Goal: Task Accomplishment & Management: Manage account settings

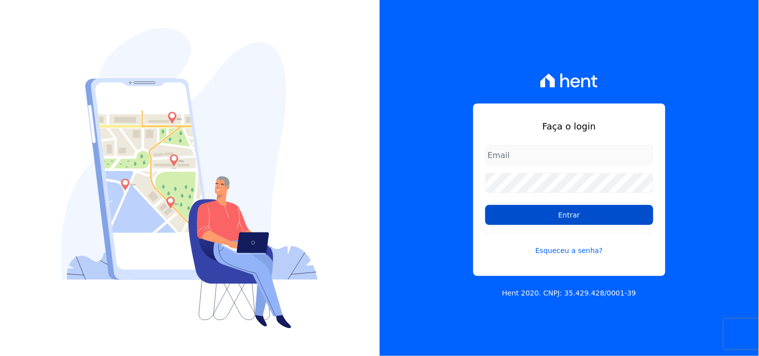
type input "mondeo@mondeoconstrutora.com.br"
click at [569, 218] on input "Entrar" at bounding box center [569, 215] width 168 height 20
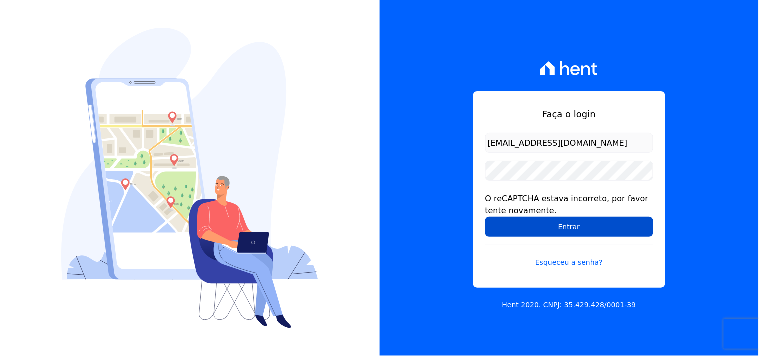
click at [544, 232] on input "Entrar" at bounding box center [569, 227] width 168 height 20
click at [547, 231] on input "Entrar" at bounding box center [569, 227] width 168 height 20
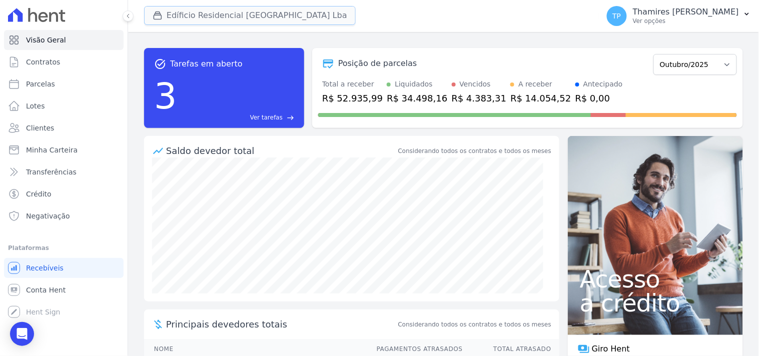
click at [187, 16] on button "Edíficio Residencial [GEOGRAPHIC_DATA] Lba" at bounding box center [250, 15] width 212 height 19
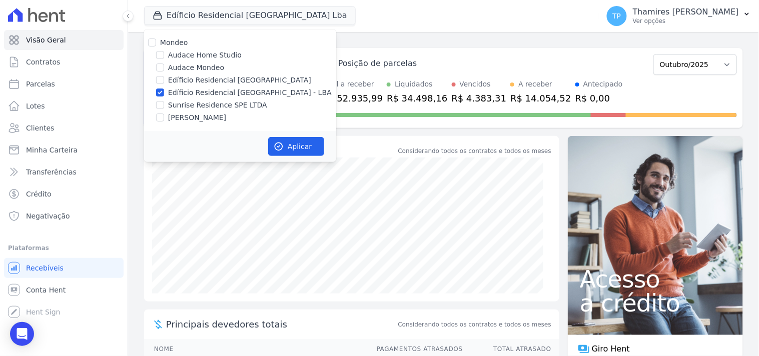
click at [186, 89] on label "Edíficio Residencial Grevílea Park - LBA" at bounding box center [250, 93] width 164 height 11
click at [164, 89] on input "Edíficio Residencial Grevílea Park - LBA" at bounding box center [160, 93] width 8 height 8
checkbox input "false"
click at [188, 104] on label "Sunrise Residence SPE LTDA" at bounding box center [217, 105] width 99 height 11
click at [164, 104] on input "Sunrise Residence SPE LTDA" at bounding box center [160, 105] width 8 height 8
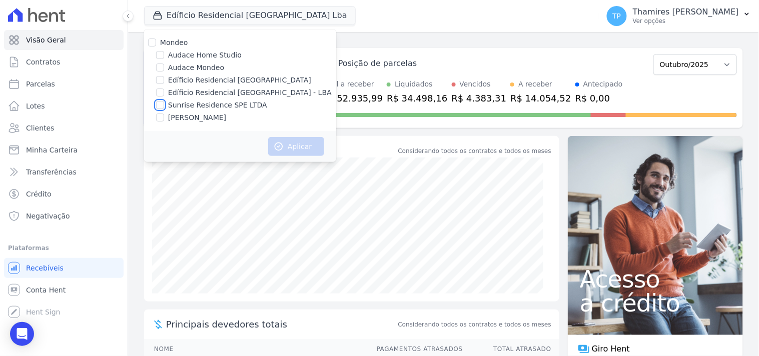
checkbox input "true"
click at [191, 117] on label "[PERSON_NAME]" at bounding box center [197, 118] width 58 height 11
click at [164, 117] on input "[PERSON_NAME]" at bounding box center [160, 118] width 8 height 8
checkbox input "true"
click at [199, 67] on label "Audace Mondeo" at bounding box center [196, 68] width 56 height 11
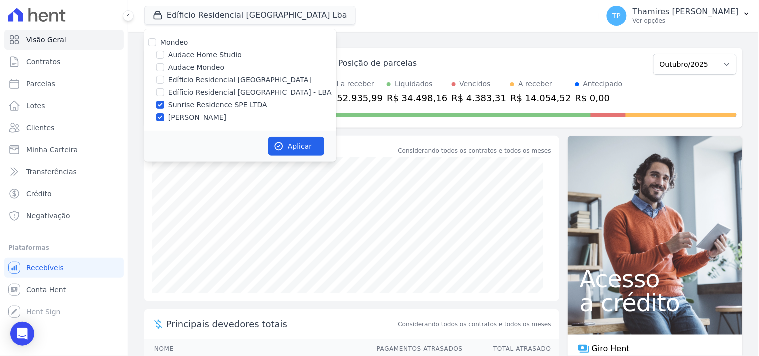
click at [164, 67] on input "Audace Mondeo" at bounding box center [160, 68] width 8 height 8
checkbox input "true"
click at [303, 145] on button "Aplicar" at bounding box center [296, 146] width 56 height 19
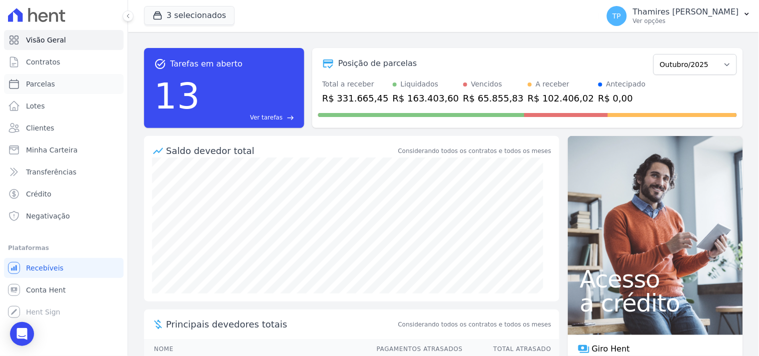
click at [86, 81] on link "Parcelas" at bounding box center [64, 84] width 120 height 20
select select
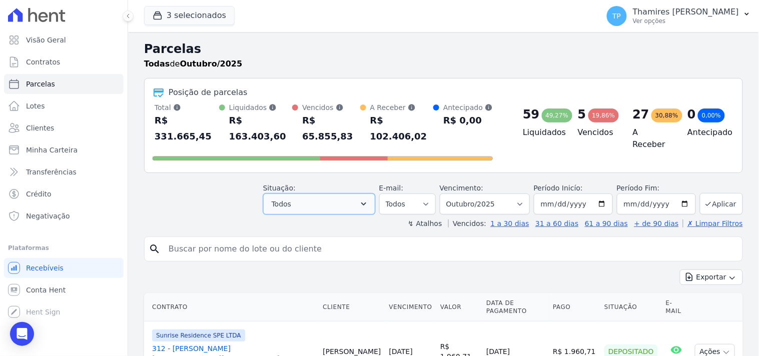
click at [307, 194] on button "Todos" at bounding box center [319, 204] width 112 height 21
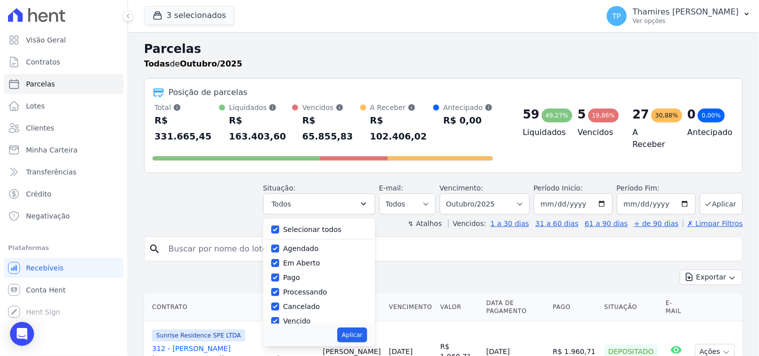
click at [309, 226] on label "Selecionar todos" at bounding box center [312, 230] width 59 height 8
click at [279, 226] on input "Selecionar todos" at bounding box center [275, 230] width 8 height 8
checkbox input "false"
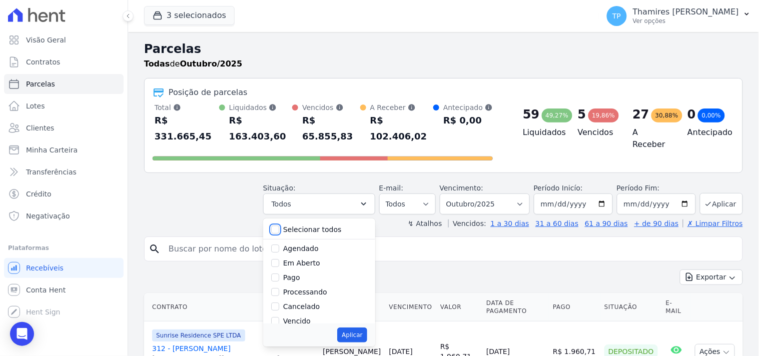
checkbox input "false"
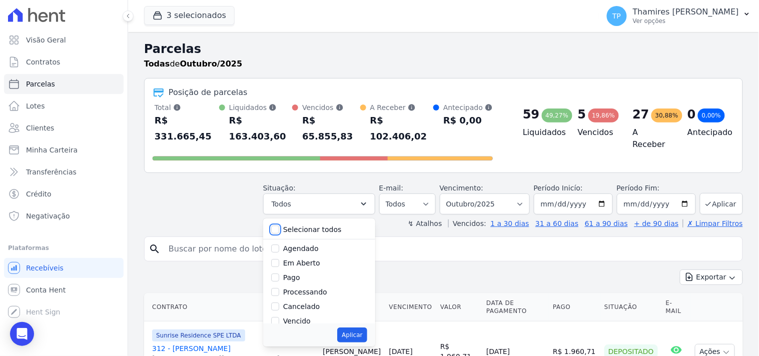
checkbox input "false"
click at [296, 274] on label "Pago" at bounding box center [291, 278] width 17 height 8
click at [279, 274] on input "Pago" at bounding box center [275, 278] width 8 height 8
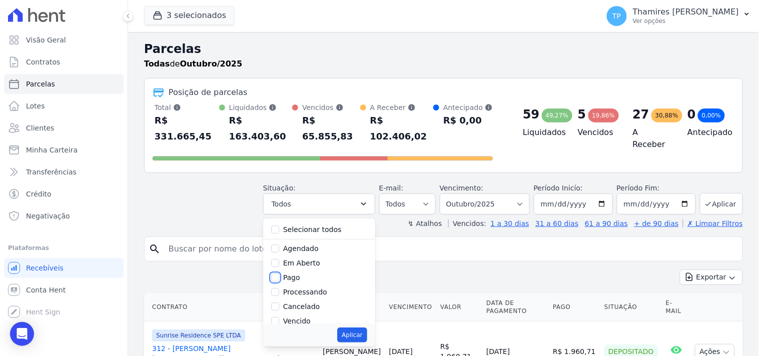
checkbox input "true"
click at [304, 276] on label "Transferindo" at bounding box center [305, 280] width 44 height 8
click at [279, 276] on input "Transferindo" at bounding box center [275, 280] width 8 height 8
checkbox input "true"
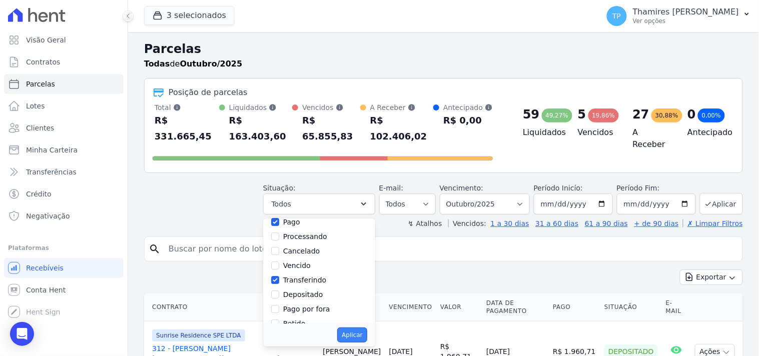
click at [364, 328] on button "Aplicar" at bounding box center [352, 335] width 30 height 15
select select "paid"
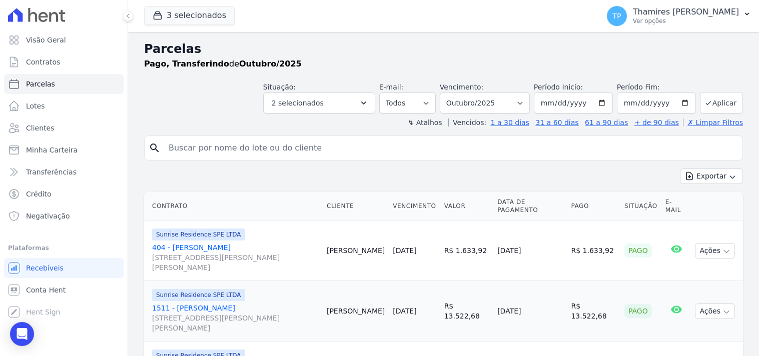
select select
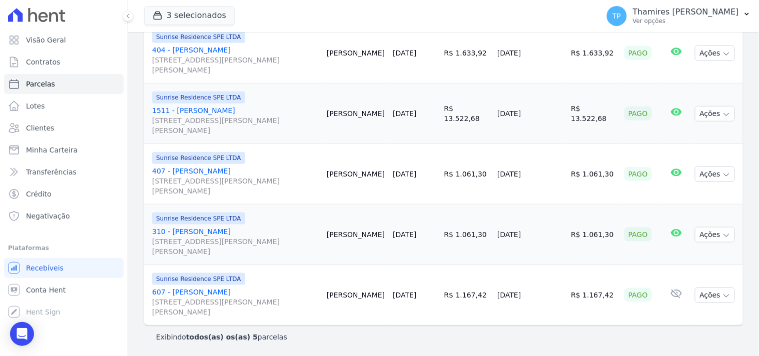
scroll to position [142, 0]
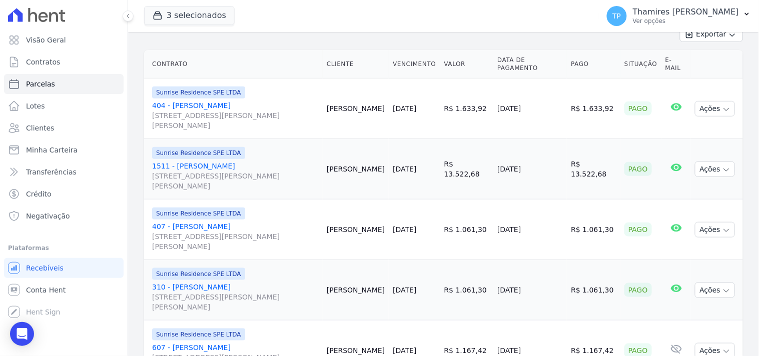
drag, startPoint x: 459, startPoint y: 173, endPoint x: 494, endPoint y: 175, distance: 35.1
click at [494, 175] on td "R$ 13.522,68" at bounding box center [467, 169] width 54 height 61
click at [469, 183] on td "R$ 13.522,68" at bounding box center [467, 169] width 54 height 61
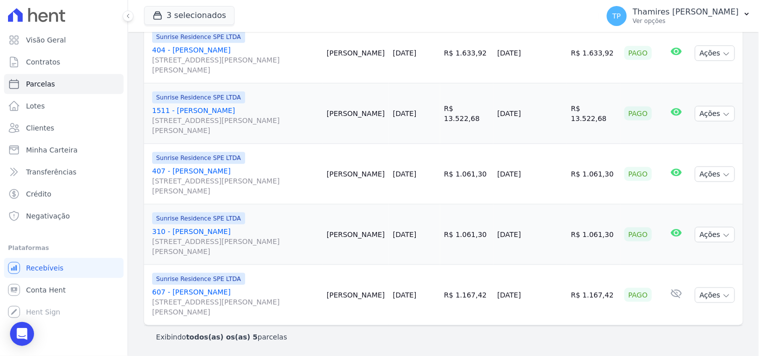
drag, startPoint x: 461, startPoint y: 131, endPoint x: 479, endPoint y: 157, distance: 32.1
click at [494, 128] on td "R$ 13.522,68" at bounding box center [467, 114] width 54 height 61
drag, startPoint x: 486, startPoint y: 175, endPoint x: 420, endPoint y: 297, distance: 138.1
click at [486, 175] on td "R$ 1.061,30" at bounding box center [467, 174] width 54 height 61
drag, startPoint x: 489, startPoint y: 246, endPoint x: 511, endPoint y: 246, distance: 22.0
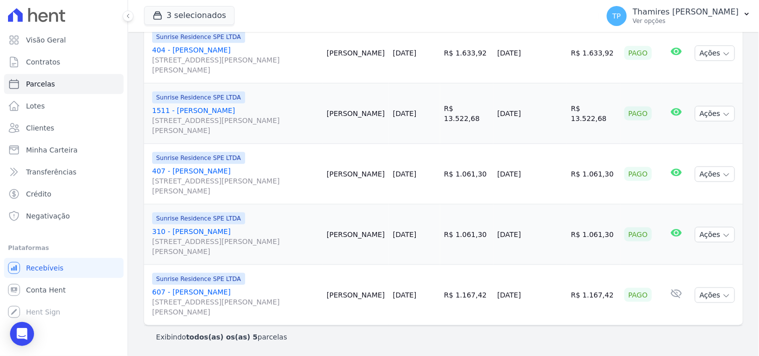
click at [511, 246] on tr "Sunrise Residence SPE LTDA 310 - Guilherme Munhoz da Costa Rua Anacleto Luiz de…" at bounding box center [443, 235] width 599 height 61
click at [461, 291] on tr "Sunrise Residence SPE LTDA 607 - André Arruda Rangel Rua Anacleto Luiz de Olive…" at bounding box center [443, 295] width 599 height 61
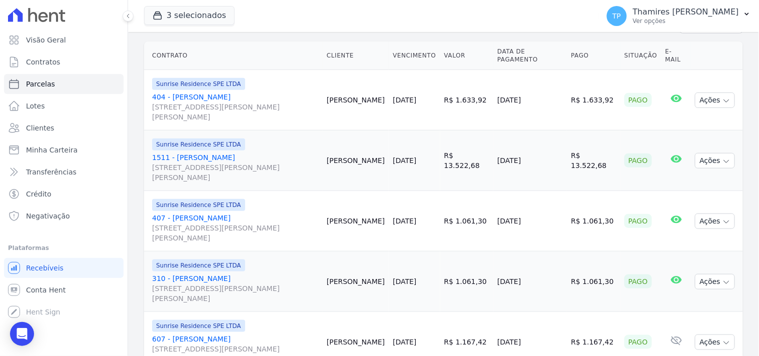
scroll to position [87, 0]
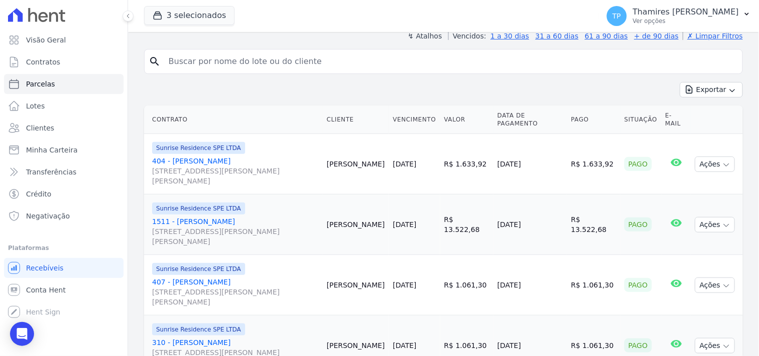
click at [456, 176] on td "R$ 1.633,92" at bounding box center [467, 164] width 54 height 61
drag, startPoint x: 449, startPoint y: 163, endPoint x: 481, endPoint y: 163, distance: 32.5
click at [480, 163] on tr "Sunrise Residence SPE LTDA 404 - Eduardo Melo dos Santos Rua Anacleto Luiz de O…" at bounding box center [443, 164] width 599 height 61
click at [491, 171] on td "R$ 1.633,92" at bounding box center [467, 164] width 54 height 61
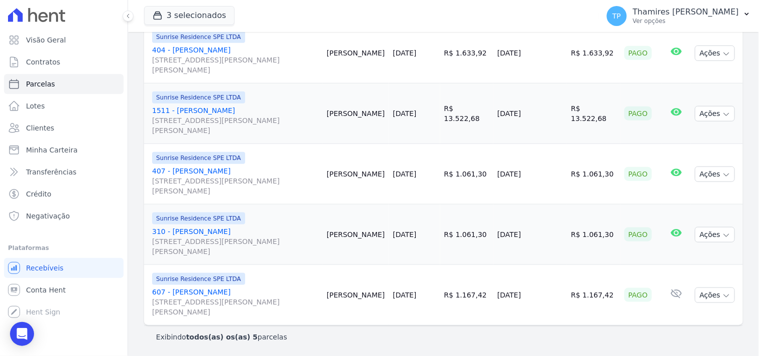
scroll to position [142, 0]
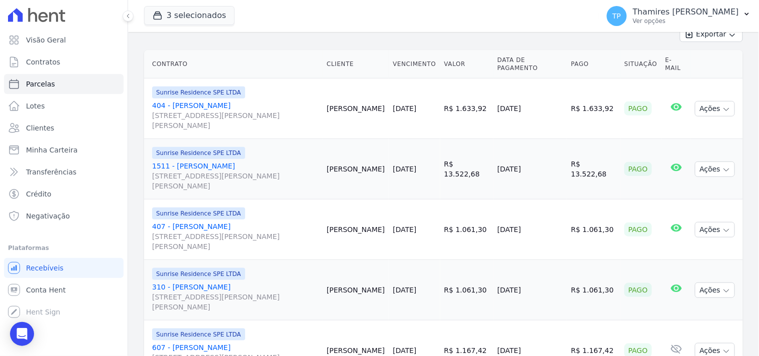
click at [236, 48] on div "Contrato Cliente Vencimento Valor Data de Pagamento Pago Situação E-mail Sunris…" at bounding box center [443, 215] width 631 height 339
click at [183, 21] on button "3 selecionados" at bounding box center [189, 15] width 91 height 19
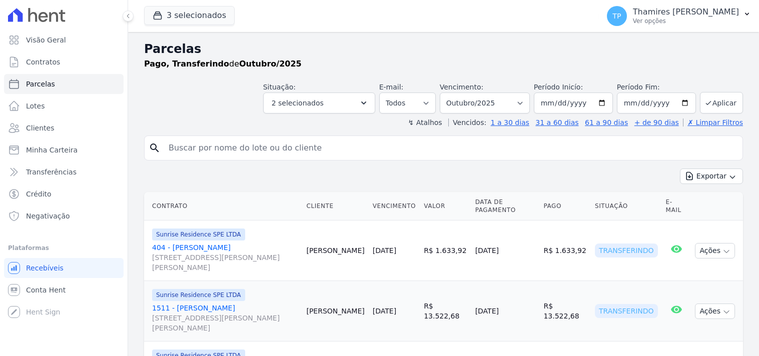
select select
click at [193, 11] on button "3 selecionados" at bounding box center [189, 15] width 91 height 19
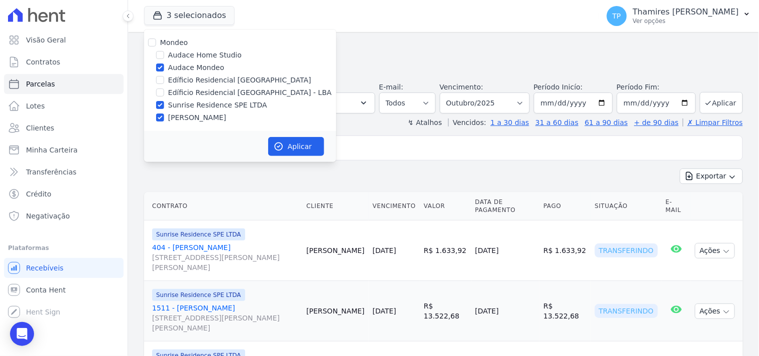
click at [213, 103] on label "Sunrise Residence SPE LTDA" at bounding box center [217, 105] width 99 height 11
click at [164, 103] on input "Sunrise Residence SPE LTDA" at bounding box center [160, 105] width 8 height 8
checkbox input "false"
drag, startPoint x: 211, startPoint y: 113, endPoint x: 291, endPoint y: 137, distance: 83.7
click at [212, 113] on label "[PERSON_NAME]" at bounding box center [197, 118] width 58 height 11
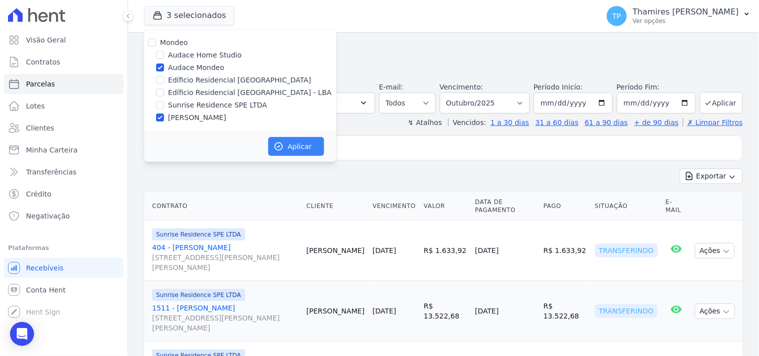
click at [164, 114] on input "[PERSON_NAME]" at bounding box center [160, 118] width 8 height 8
checkbox input "false"
click at [296, 143] on button "Aplicar" at bounding box center [296, 146] width 56 height 19
select select
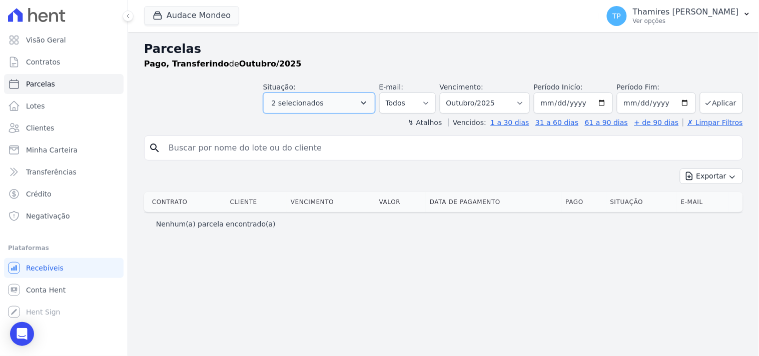
click at [319, 104] on span "2 selecionados" at bounding box center [298, 103] width 52 height 12
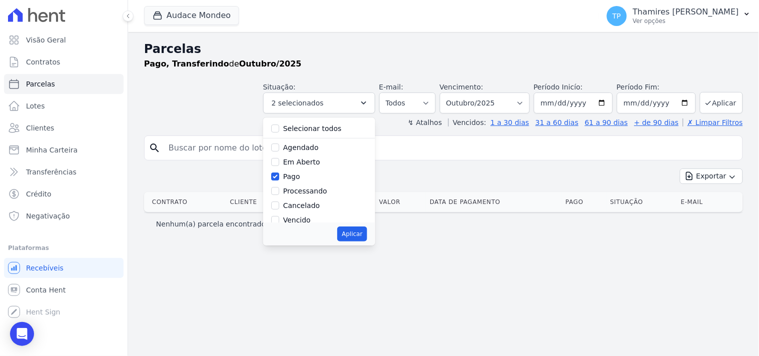
click at [322, 126] on label "Selecionar todos" at bounding box center [312, 129] width 59 height 8
click at [337, 129] on label "Selecionar todos" at bounding box center [312, 129] width 59 height 8
click at [279, 129] on input "Selecionar todos" at bounding box center [275, 129] width 8 height 8
checkbox input "true"
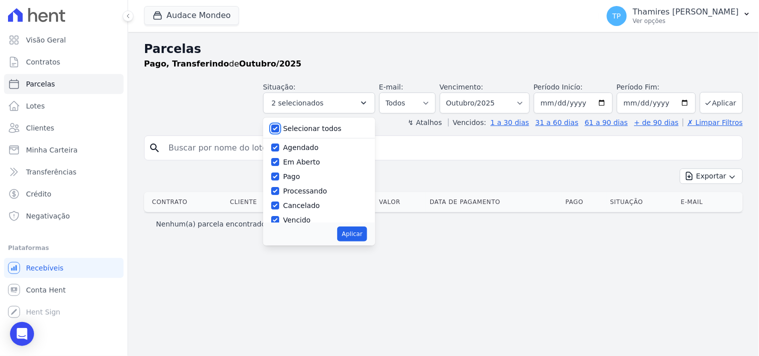
checkbox input "true"
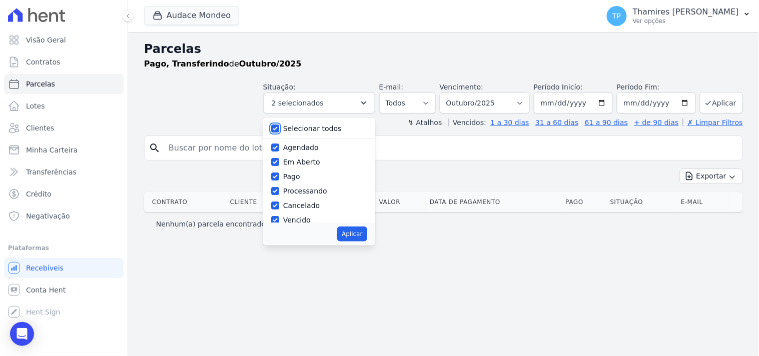
checkbox input "true"
click at [367, 229] on button "Aplicar" at bounding box center [352, 234] width 30 height 15
select select "scheduled"
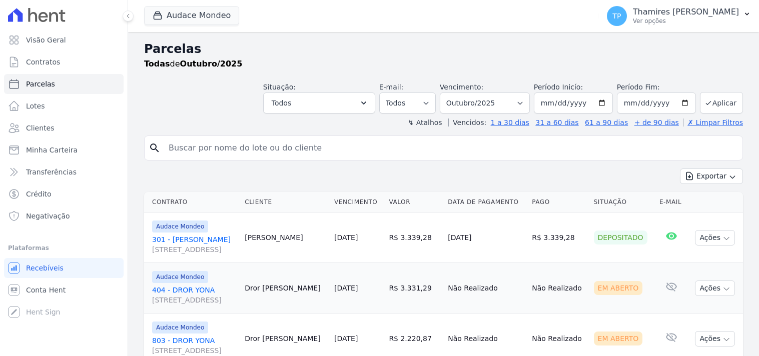
select select
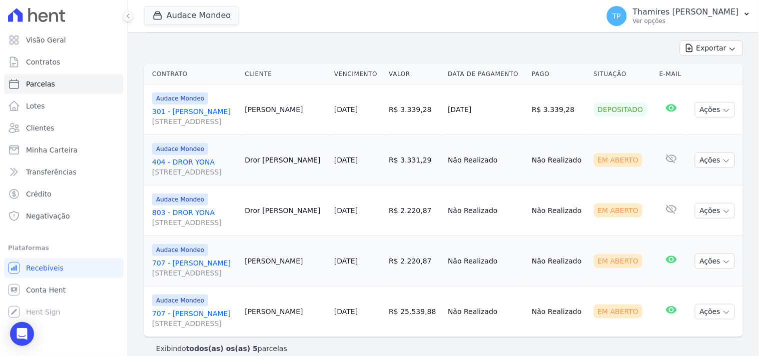
scroll to position [140, 0]
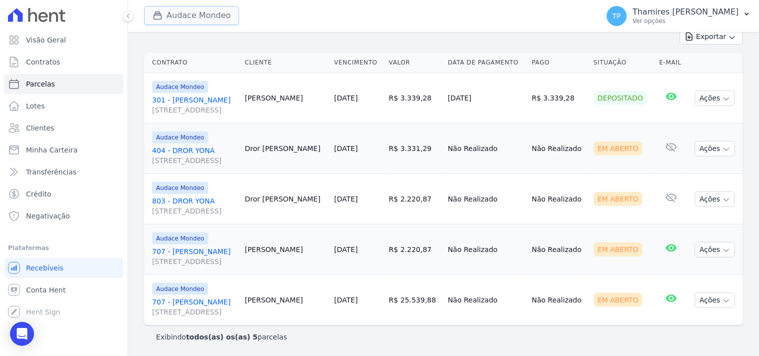
click at [179, 21] on button "Audace Mondeo" at bounding box center [191, 15] width 95 height 19
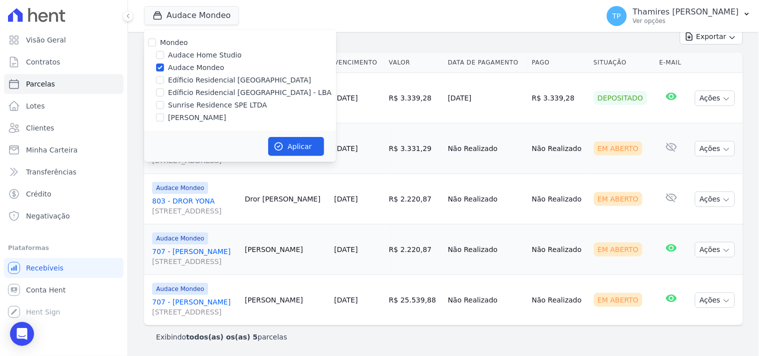
click at [187, 114] on label "[PERSON_NAME]" at bounding box center [197, 118] width 58 height 11
click at [164, 114] on input "[PERSON_NAME]" at bounding box center [160, 118] width 8 height 8
checkbox input "true"
click at [200, 64] on label "Audace Mondeo" at bounding box center [196, 68] width 56 height 11
click at [164, 64] on input "Audace Mondeo" at bounding box center [160, 68] width 8 height 8
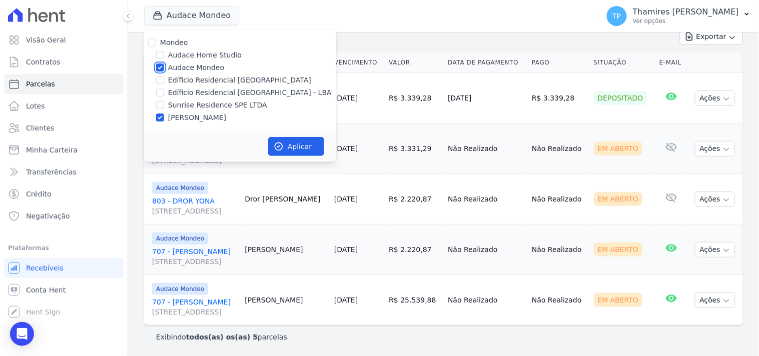
checkbox input "false"
click at [309, 145] on button "Aplicar" at bounding box center [296, 146] width 56 height 19
select select
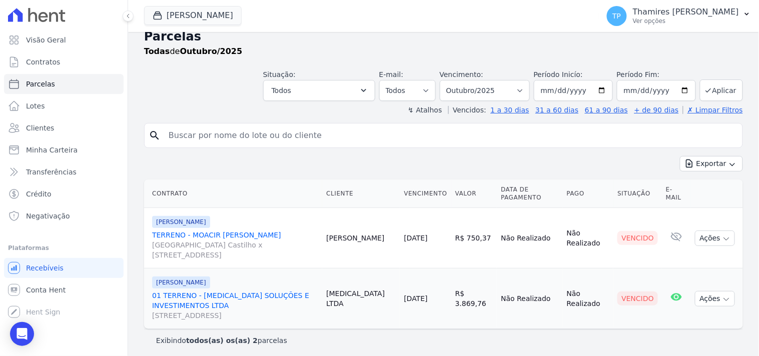
scroll to position [16, 0]
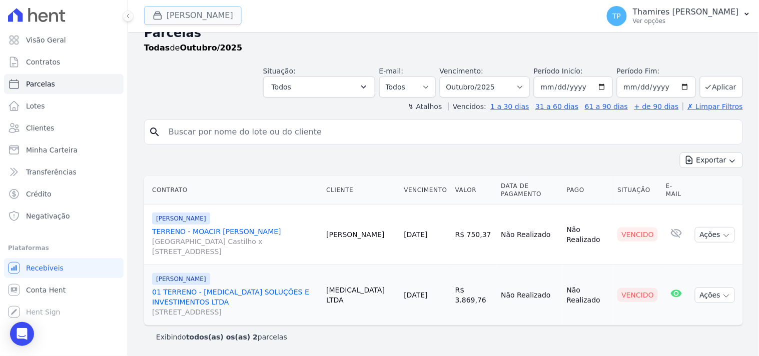
click at [213, 19] on button "[PERSON_NAME]" at bounding box center [193, 15] width 98 height 19
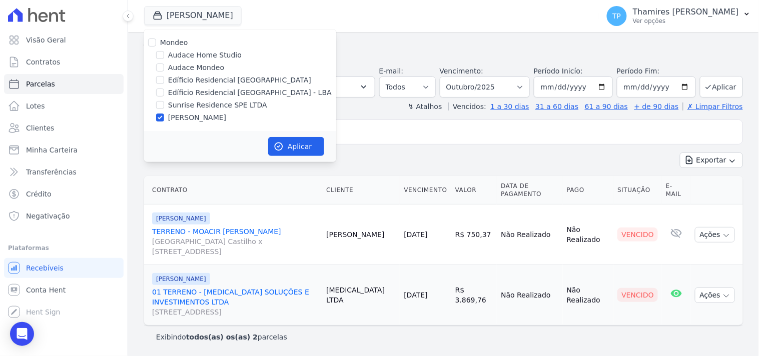
click at [234, 94] on label "Edíficio Residencial [GEOGRAPHIC_DATA] - LBA" at bounding box center [250, 93] width 164 height 11
click at [164, 94] on input "Edíficio Residencial [GEOGRAPHIC_DATA] - LBA" at bounding box center [160, 93] width 8 height 8
checkbox input "true"
click at [214, 116] on label "[PERSON_NAME]" at bounding box center [197, 118] width 58 height 11
click at [164, 116] on input "[PERSON_NAME]" at bounding box center [160, 118] width 8 height 8
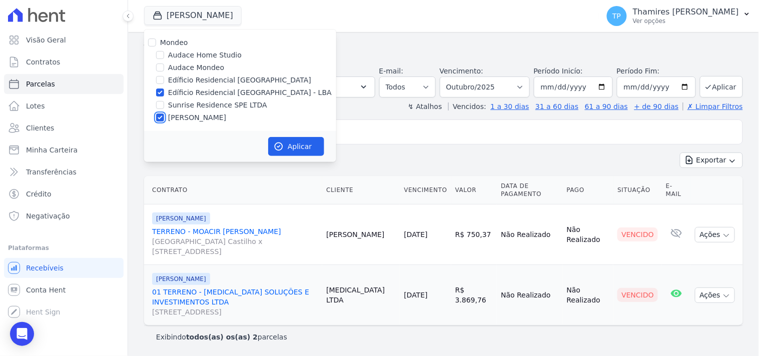
checkbox input "false"
click at [291, 153] on button "Aplicar" at bounding box center [296, 146] width 56 height 19
select select
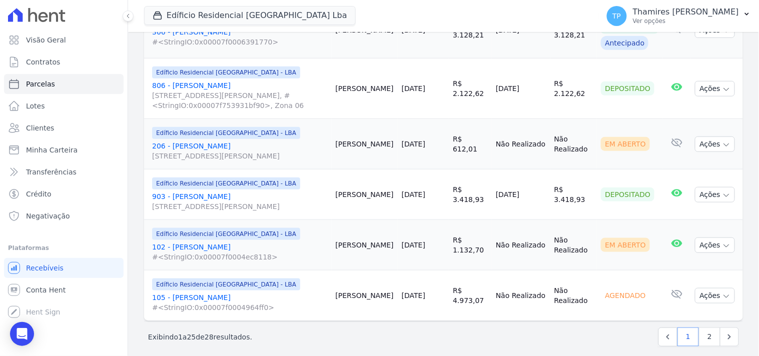
scroll to position [1194, 0]
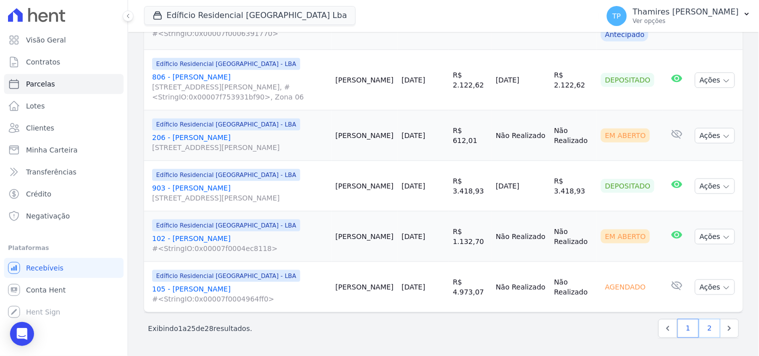
click at [702, 330] on link "2" at bounding box center [710, 328] width 22 height 19
select select
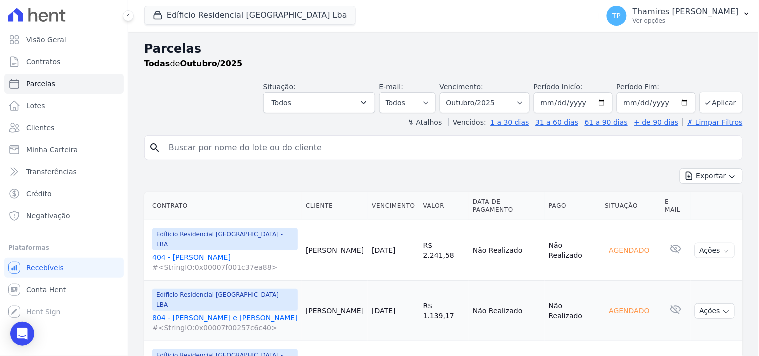
scroll to position [70, 0]
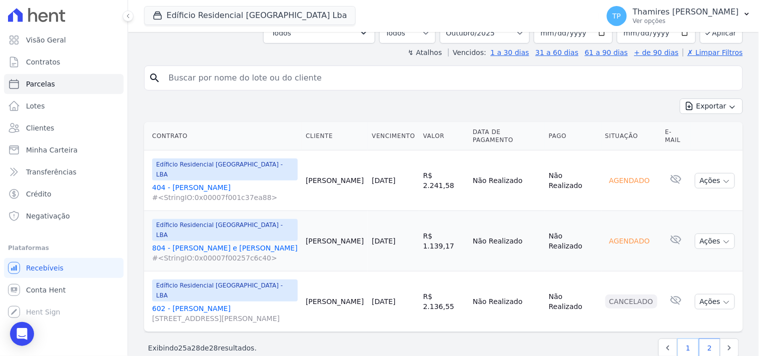
click at [685, 339] on link "1" at bounding box center [689, 348] width 22 height 19
select select
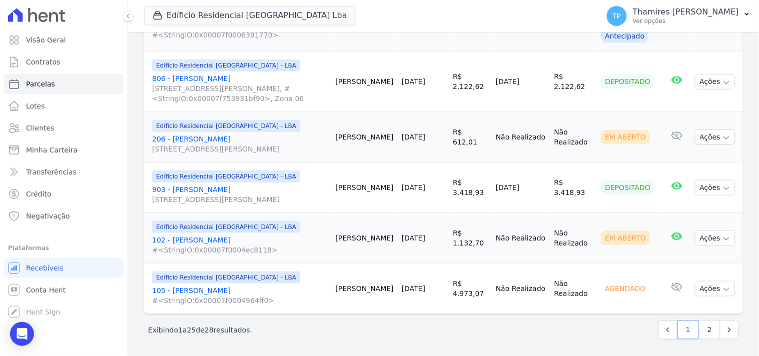
scroll to position [1194, 0]
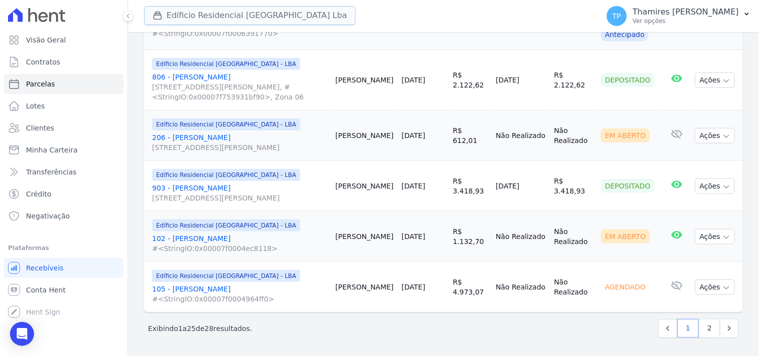
click at [222, 19] on button "Edíficio Residencial Grevílea Park Lba" at bounding box center [250, 15] width 212 height 19
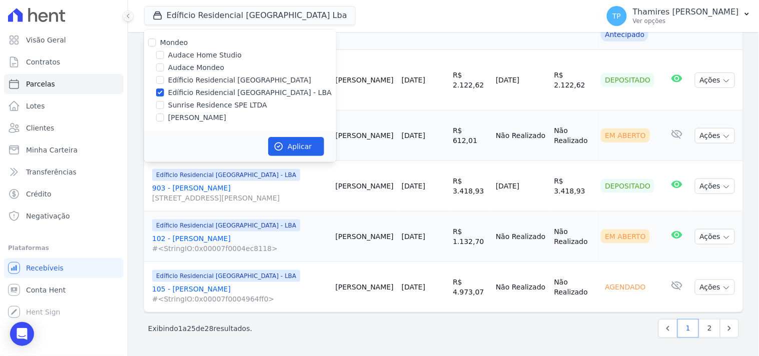
drag, startPoint x: 216, startPoint y: 107, endPoint x: 221, endPoint y: 102, distance: 7.4
click at [216, 107] on label "Sunrise Residence SPE LTDA" at bounding box center [217, 105] width 99 height 11
click at [164, 107] on input "Sunrise Residence SPE LTDA" at bounding box center [160, 105] width 8 height 8
checkbox input "true"
drag, startPoint x: 228, startPoint y: 93, endPoint x: 308, endPoint y: 138, distance: 92.1
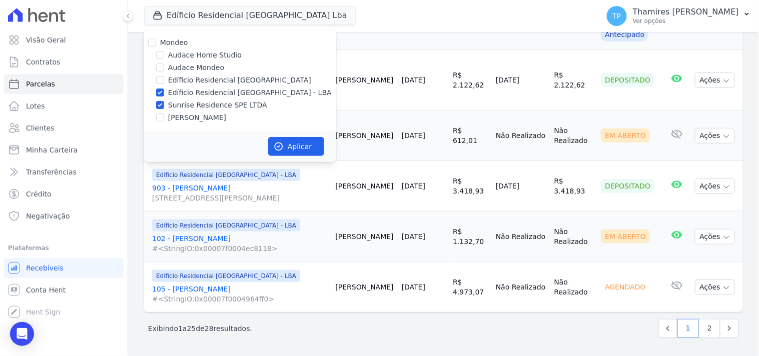
click at [229, 92] on label "Edíficio Residencial [GEOGRAPHIC_DATA] - LBA" at bounding box center [250, 93] width 164 height 11
click at [164, 92] on input "Edíficio Residencial [GEOGRAPHIC_DATA] - LBA" at bounding box center [160, 93] width 8 height 8
checkbox input "false"
click at [310, 146] on button "Aplicar" at bounding box center [296, 146] width 56 height 19
select select
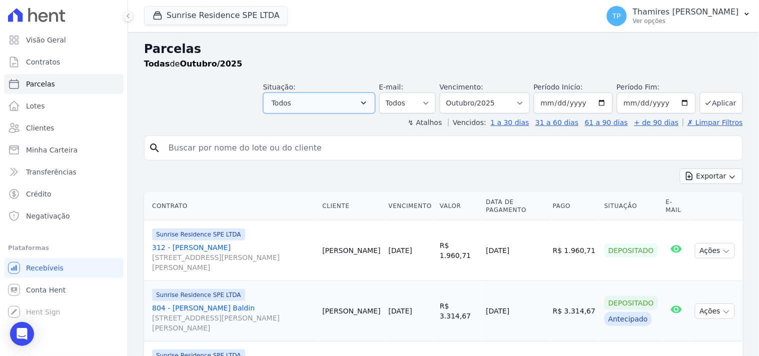
click at [291, 108] on span "Todos" at bounding box center [282, 103] width 20 height 12
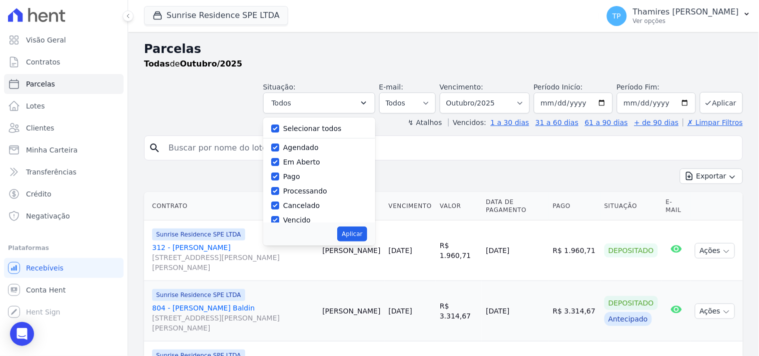
click at [309, 128] on label "Selecionar todos" at bounding box center [312, 129] width 59 height 8
click at [279, 128] on input "Selecionar todos" at bounding box center [275, 129] width 8 height 8
checkbox input "false"
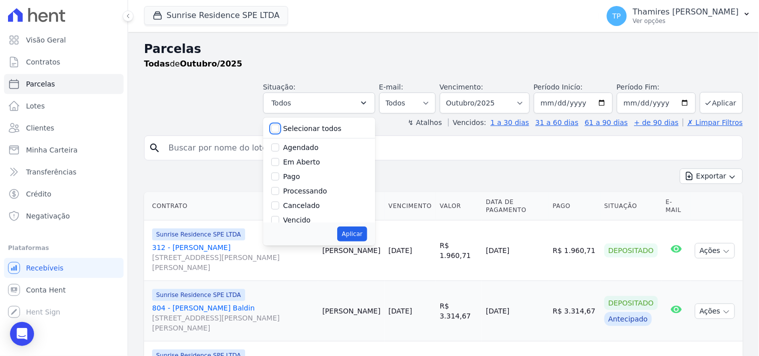
checkbox input "false"
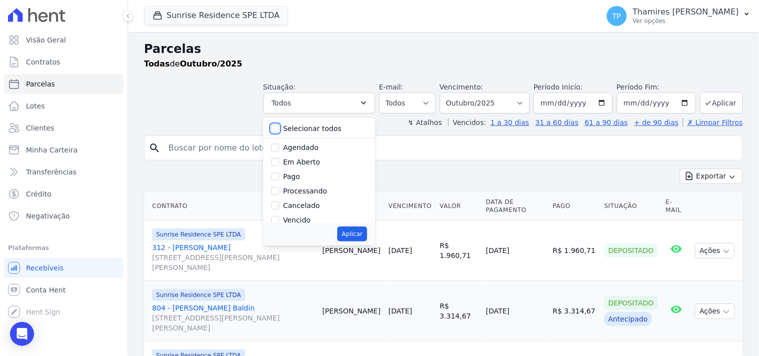
checkbox input "false"
click at [288, 174] on div "Pago" at bounding box center [319, 177] width 96 height 15
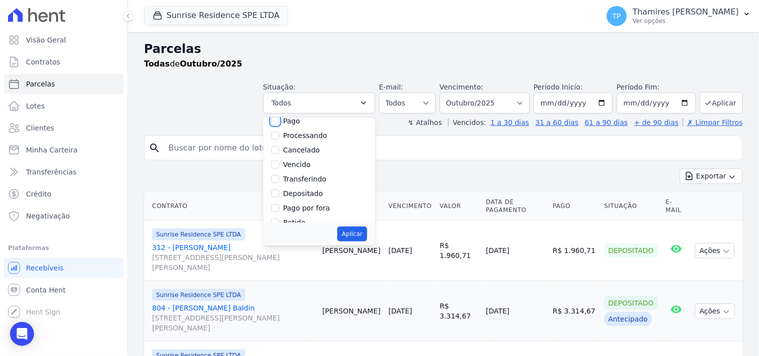
click at [279, 123] on input "Pago" at bounding box center [275, 121] width 8 height 8
checkbox input "true"
click at [279, 167] on input "Transferindo" at bounding box center [275, 168] width 8 height 8
checkbox input "true"
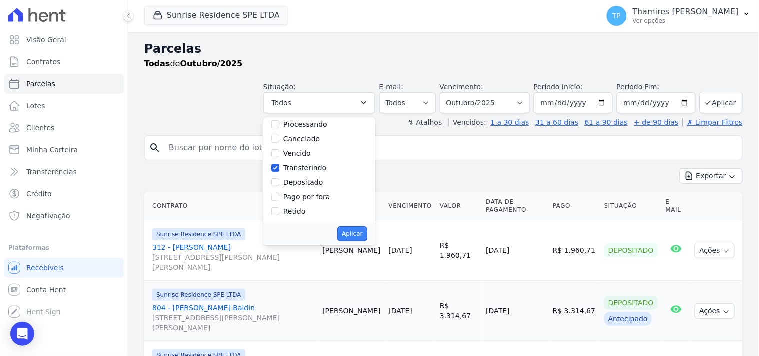
click at [357, 233] on button "Aplicar" at bounding box center [352, 234] width 30 height 15
select select "paid"
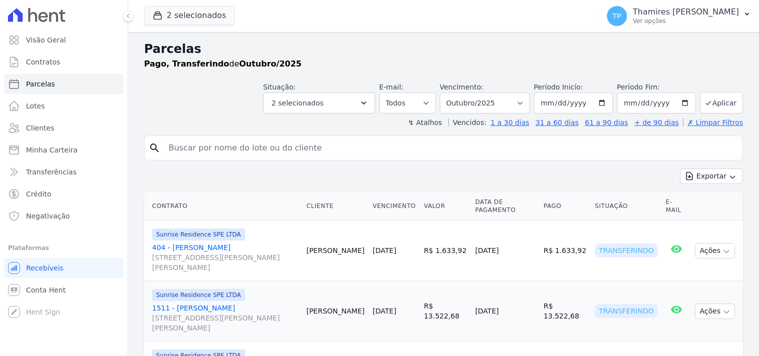
select select
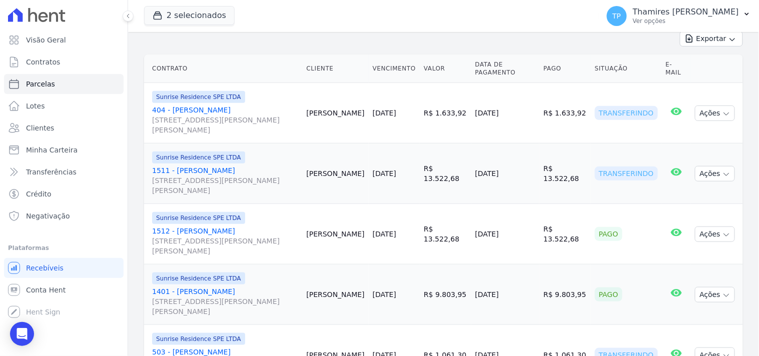
scroll to position [157, 0]
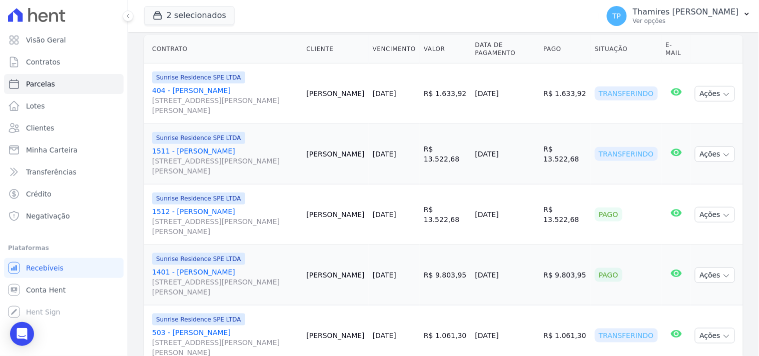
drag, startPoint x: 485, startPoint y: 156, endPoint x: 538, endPoint y: 152, distance: 53.2
click at [537, 153] on td "[DATE]" at bounding box center [505, 154] width 69 height 61
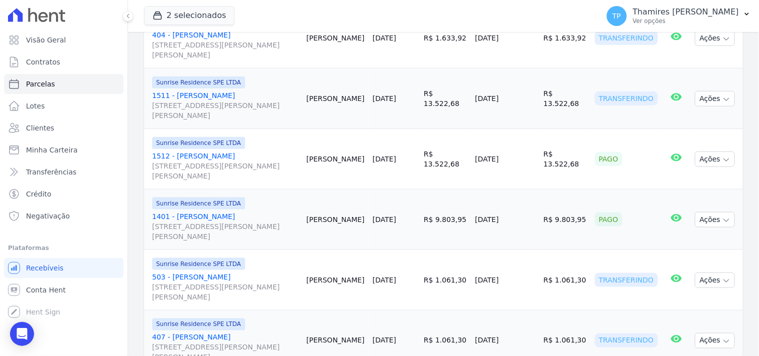
scroll to position [268, 0]
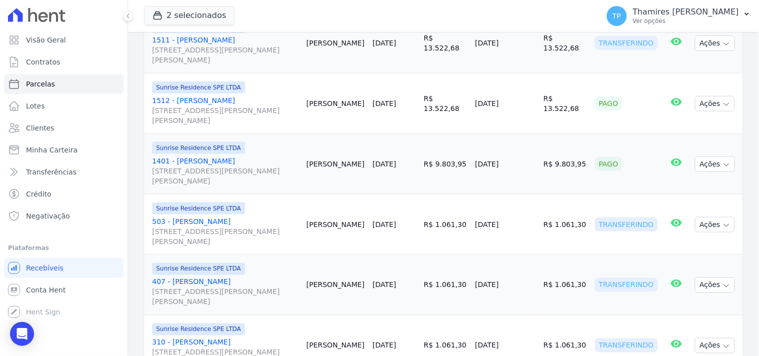
drag, startPoint x: 478, startPoint y: 109, endPoint x: 519, endPoint y: 109, distance: 40.5
click at [519, 109] on td "[DATE]" at bounding box center [505, 104] width 69 height 61
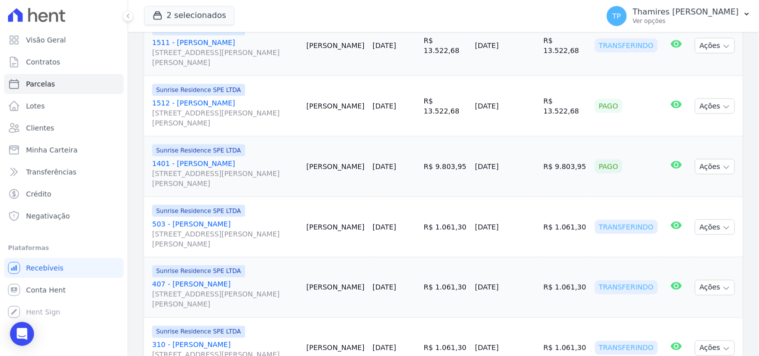
scroll to position [285, 0]
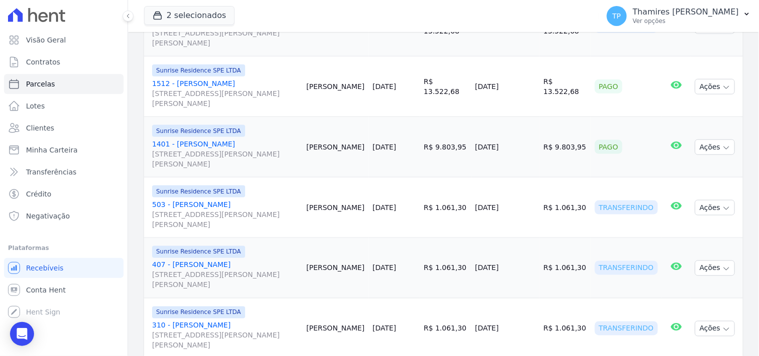
drag, startPoint x: 483, startPoint y: 159, endPoint x: 524, endPoint y: 152, distance: 41.0
click at [524, 152] on td "[DATE]" at bounding box center [505, 147] width 69 height 61
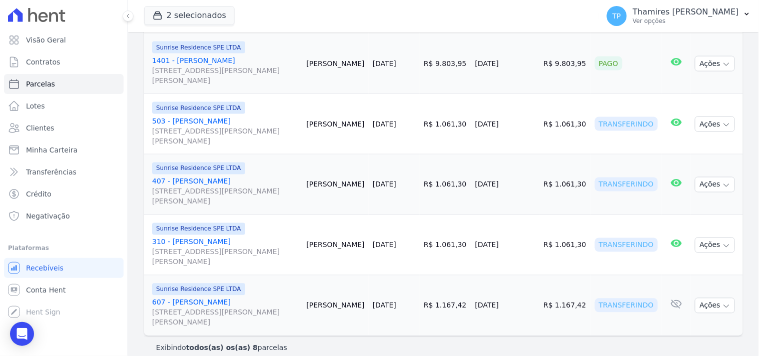
scroll to position [379, 0]
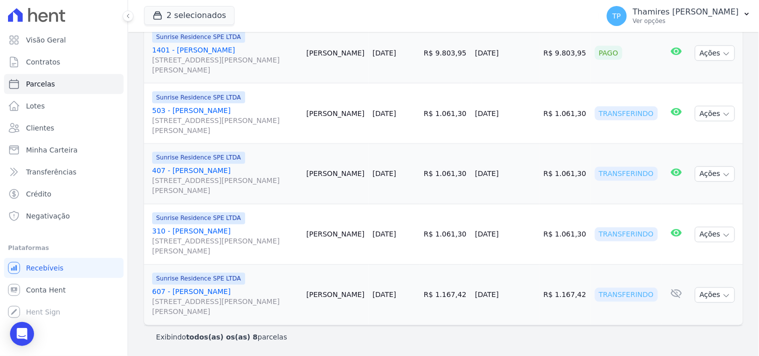
drag, startPoint x: 482, startPoint y: 119, endPoint x: 542, endPoint y: 116, distance: 60.6
click at [540, 116] on td "[DATE]" at bounding box center [505, 114] width 69 height 61
drag, startPoint x: 479, startPoint y: 175, endPoint x: 529, endPoint y: 173, distance: 50.1
click at [529, 173] on td "[DATE]" at bounding box center [505, 174] width 69 height 61
drag, startPoint x: 496, startPoint y: 239, endPoint x: 523, endPoint y: 235, distance: 27.2
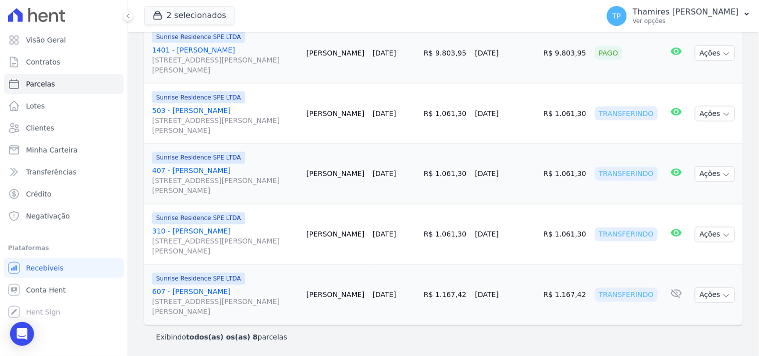
click at [523, 235] on td "[DATE]" at bounding box center [505, 235] width 69 height 61
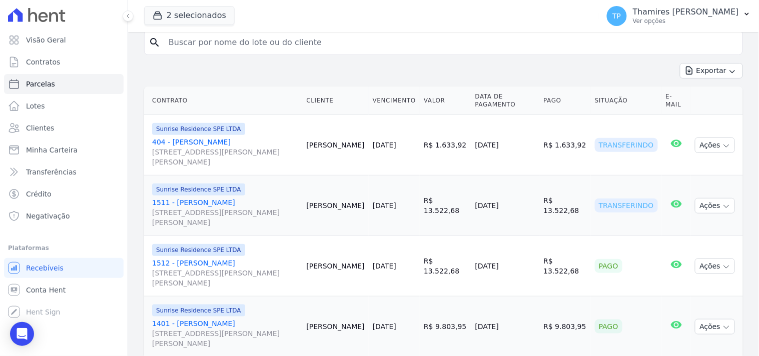
scroll to position [102, 0]
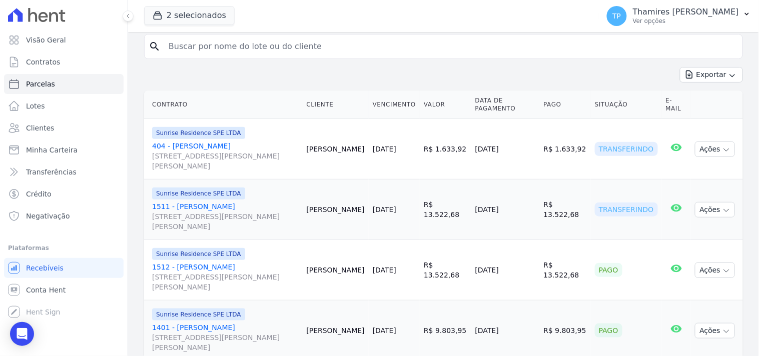
click at [394, 261] on td "[DATE]" at bounding box center [394, 270] width 51 height 61
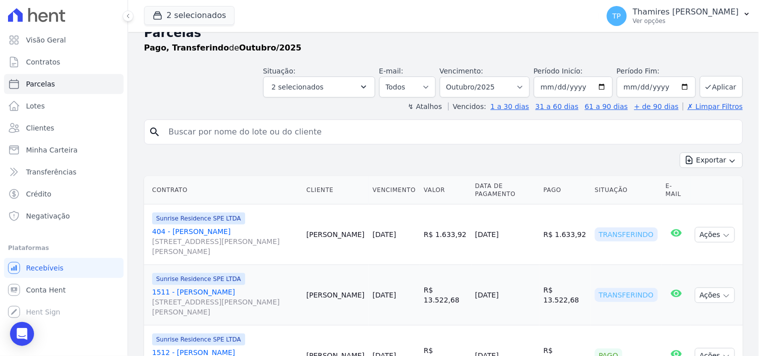
scroll to position [0, 0]
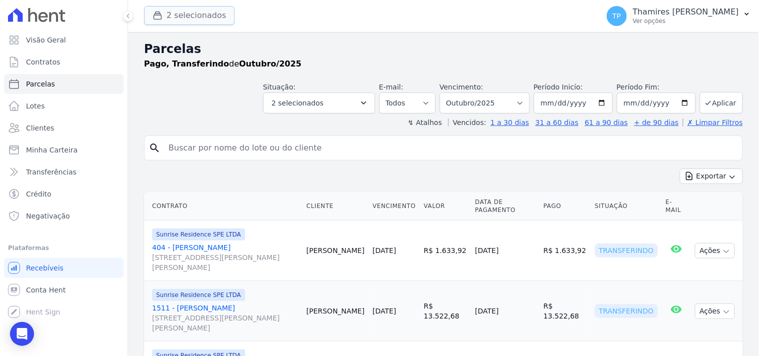
click at [211, 20] on button "2 selecionados" at bounding box center [189, 15] width 91 height 19
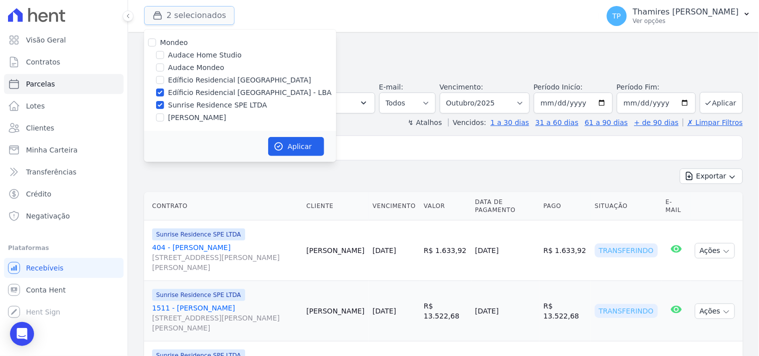
click at [211, 20] on button "2 selecionados" at bounding box center [189, 15] width 91 height 19
